Goal: Task Accomplishment & Management: Manage account settings

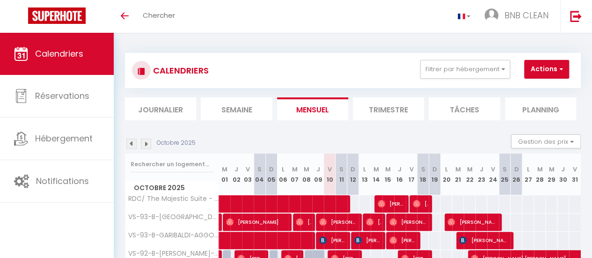
click at [231, 19] on div "Toggle menubar Chercher BUTTON BNB CLEAN Paramètres" at bounding box center [326, 16] width 517 height 33
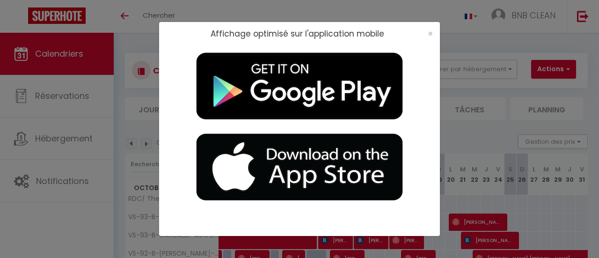
click at [427, 37] on div "×" at bounding box center [427, 33] width 23 height 9
click at [428, 36] on span "×" at bounding box center [430, 34] width 5 height 12
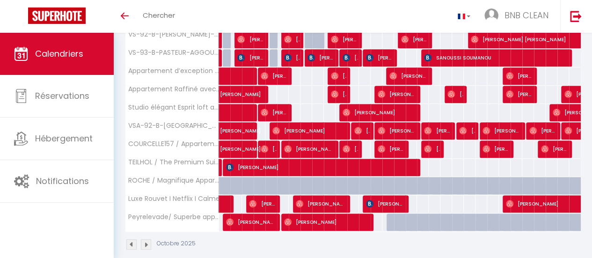
scroll to position [236, 0]
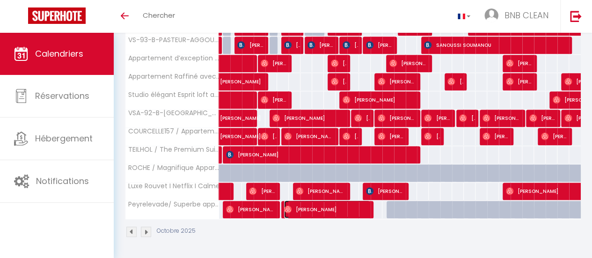
click at [341, 200] on span "[PERSON_NAME]" at bounding box center [327, 209] width 86 height 18
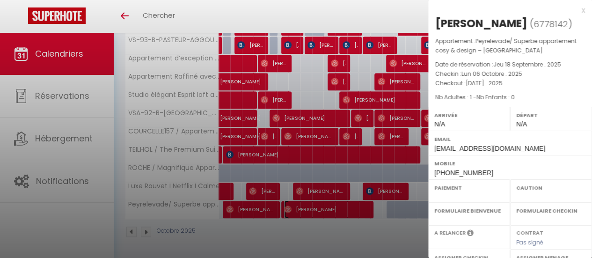
select select "OK"
select select "0"
select select "1"
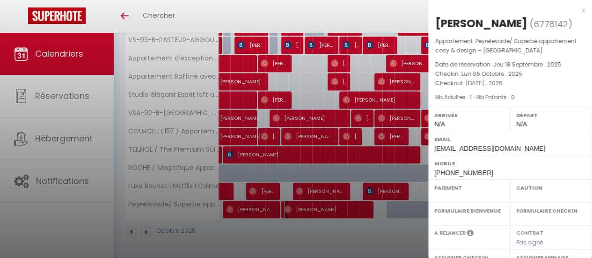
select select
click at [578, 11] on div "x [PERSON_NAME] ( 6778142 ) Appartement : Peyrelevade/ Superbe appartement cosy…" at bounding box center [510, 92] width 164 height 184
click at [575, 13] on div "x" at bounding box center [506, 10] width 157 height 11
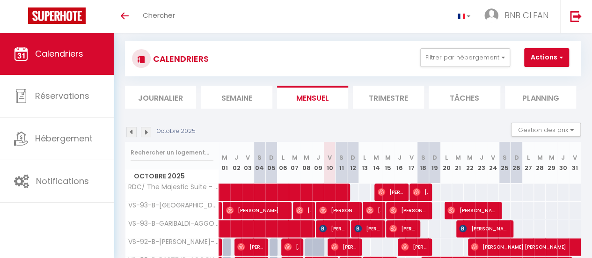
scroll to position [0, 0]
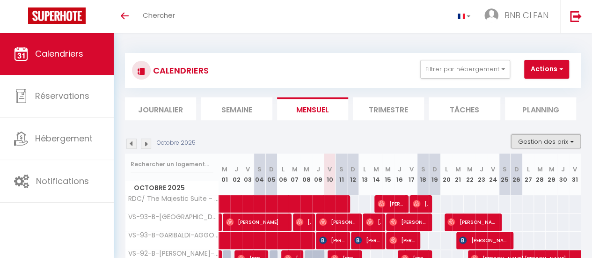
click at [515, 138] on button "Gestion des prix" at bounding box center [546, 141] width 70 height 14
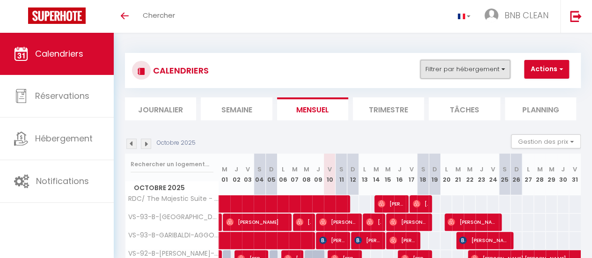
click at [469, 66] on button "Filtrer par hébergement" at bounding box center [465, 69] width 90 height 19
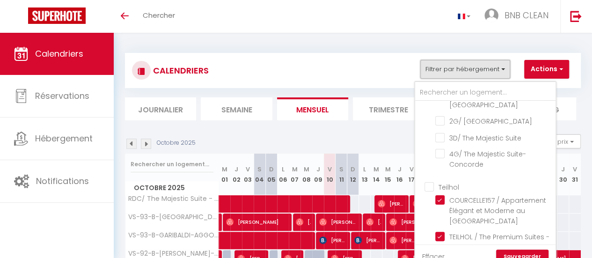
scroll to position [98, 0]
click at [430, 191] on input "Teilhol" at bounding box center [494, 186] width 140 height 9
checkbox input "true"
checkbox input "false"
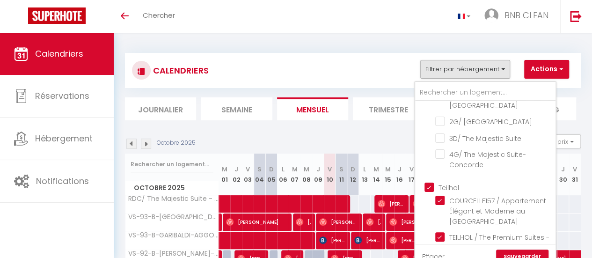
checkbox input "false"
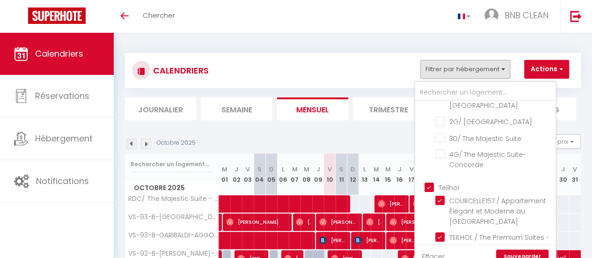
checkbox input "true"
click at [430, 191] on input "Teilhol" at bounding box center [494, 186] width 140 height 9
checkbox input "false"
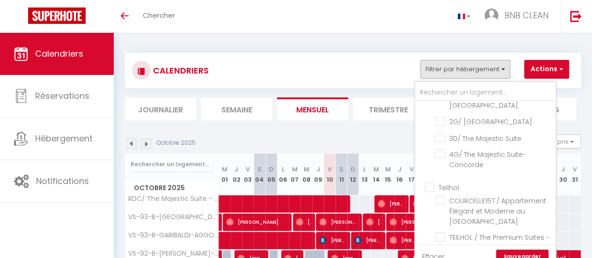
checkbox input "false"
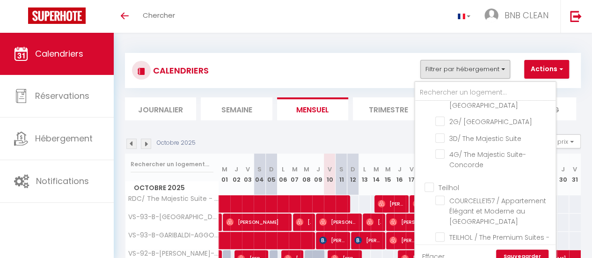
checkbox input "false"
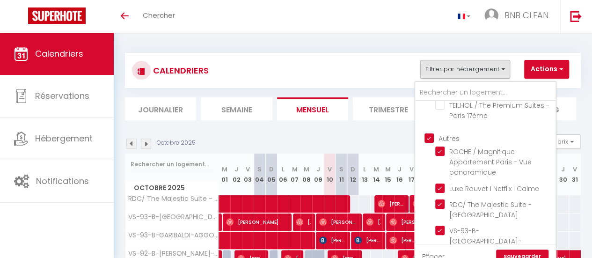
scroll to position [231, 0]
click at [429, 142] on input "Autres" at bounding box center [494, 136] width 140 height 9
checkbox input "false"
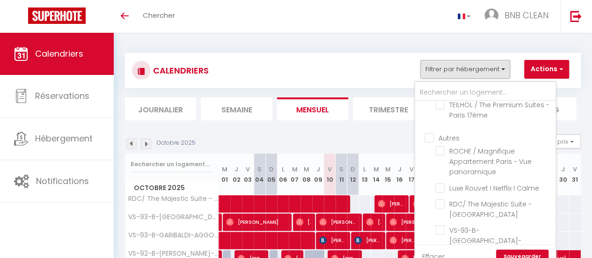
checkbox input "false"
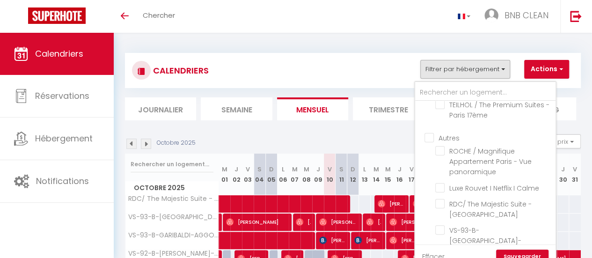
checkbox input "false"
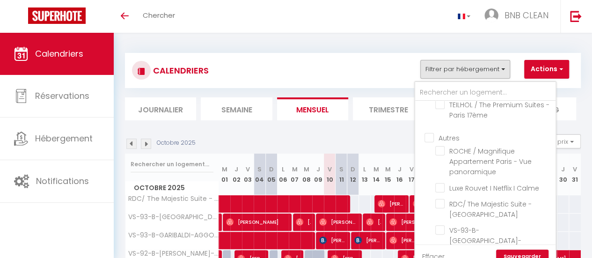
checkbox input "false"
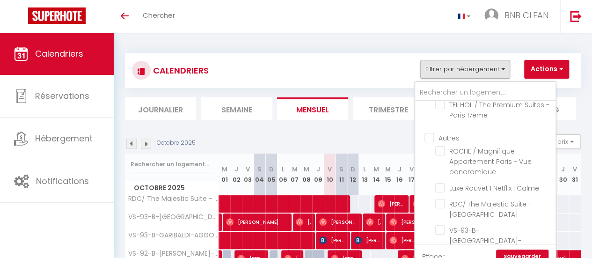
checkbox input "false"
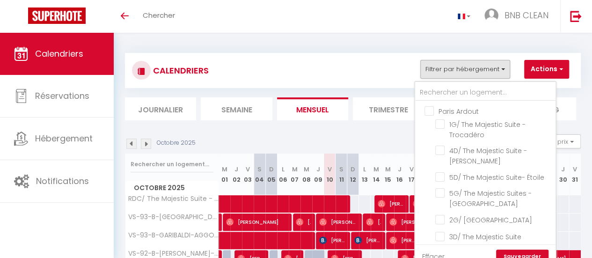
click at [431, 108] on input "Paris Ardout" at bounding box center [494, 110] width 140 height 9
checkbox input "true"
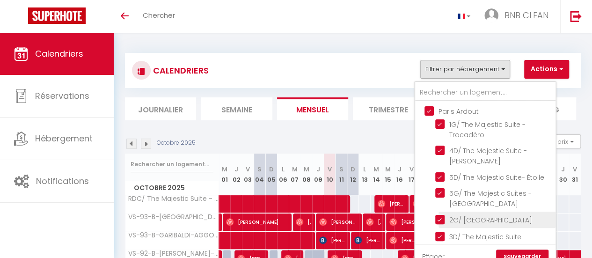
checkbox input "true"
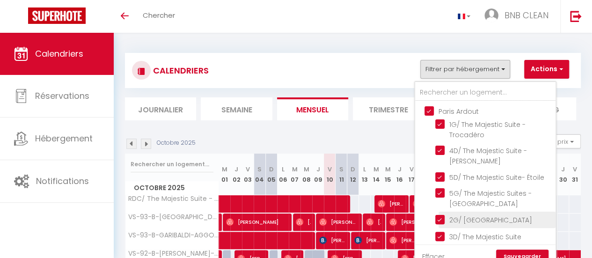
checkbox input "true"
click at [533, 250] on link "Sauvegarder" at bounding box center [522, 256] width 52 height 14
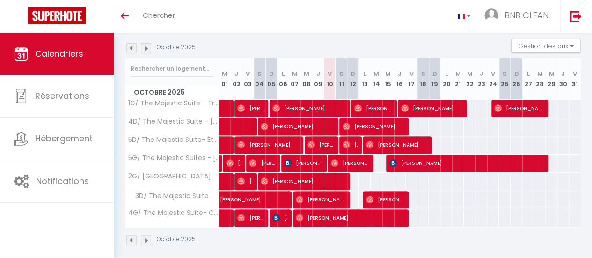
scroll to position [109, 0]
